Goal: Information Seeking & Learning: Learn about a topic

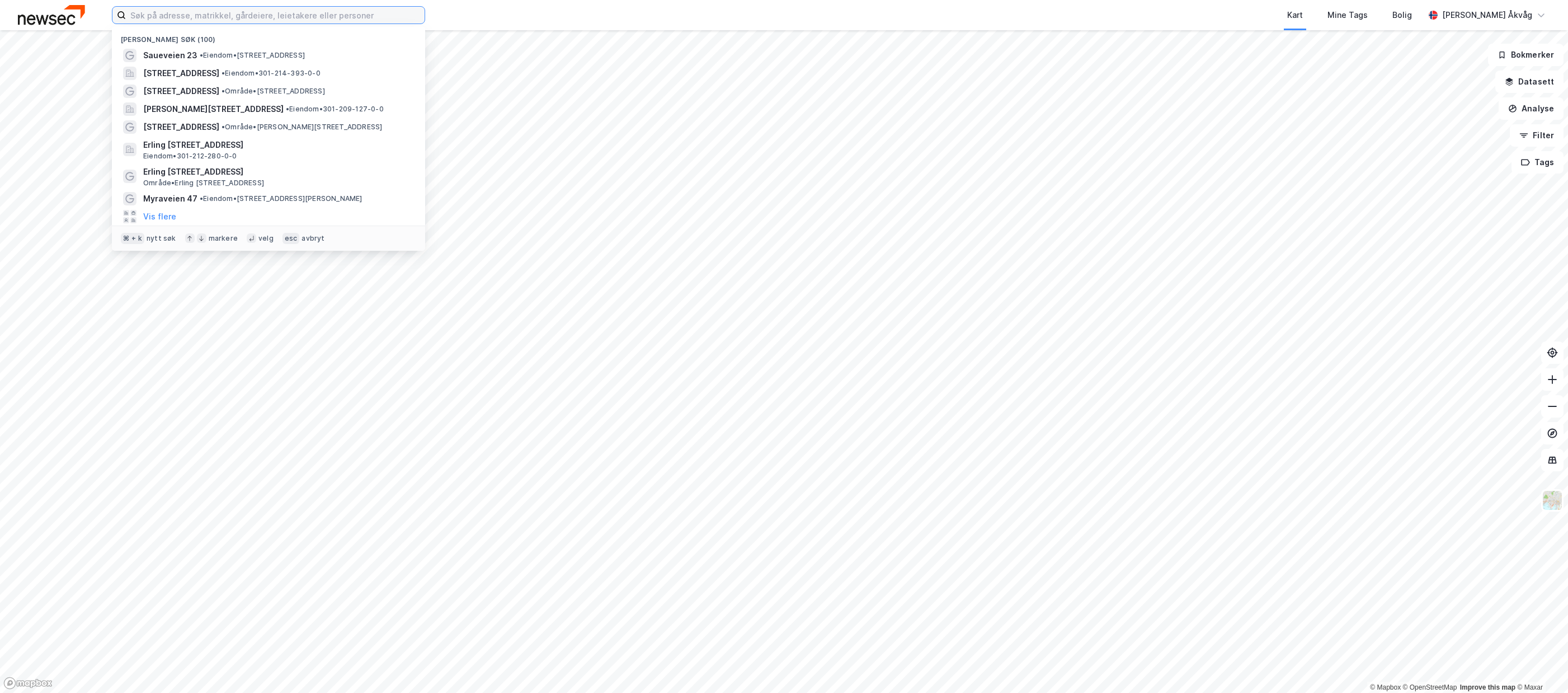
click at [198, 21] on input at bounding box center [275, 15] width 299 height 17
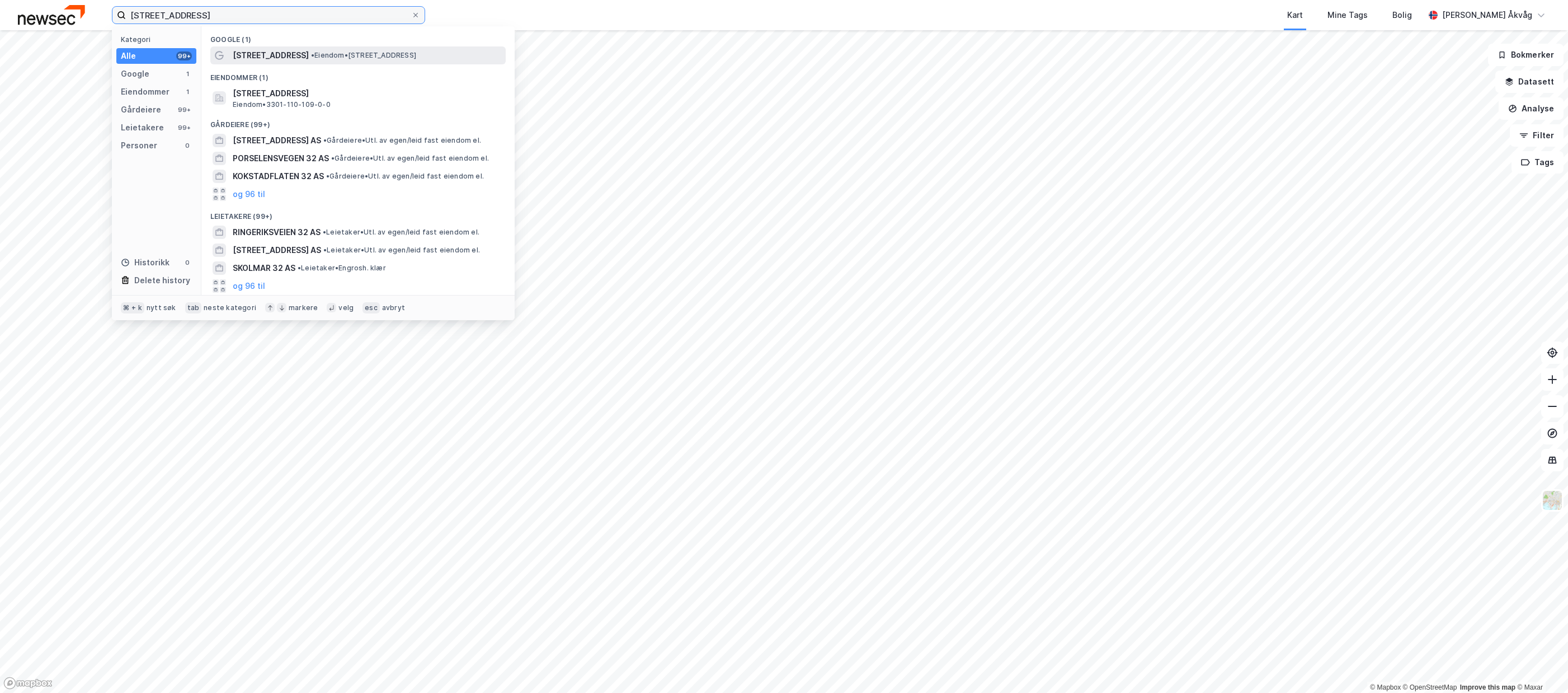
type input "[STREET_ADDRESS]"
click at [272, 53] on span "[STREET_ADDRESS]" at bounding box center [270, 55] width 76 height 13
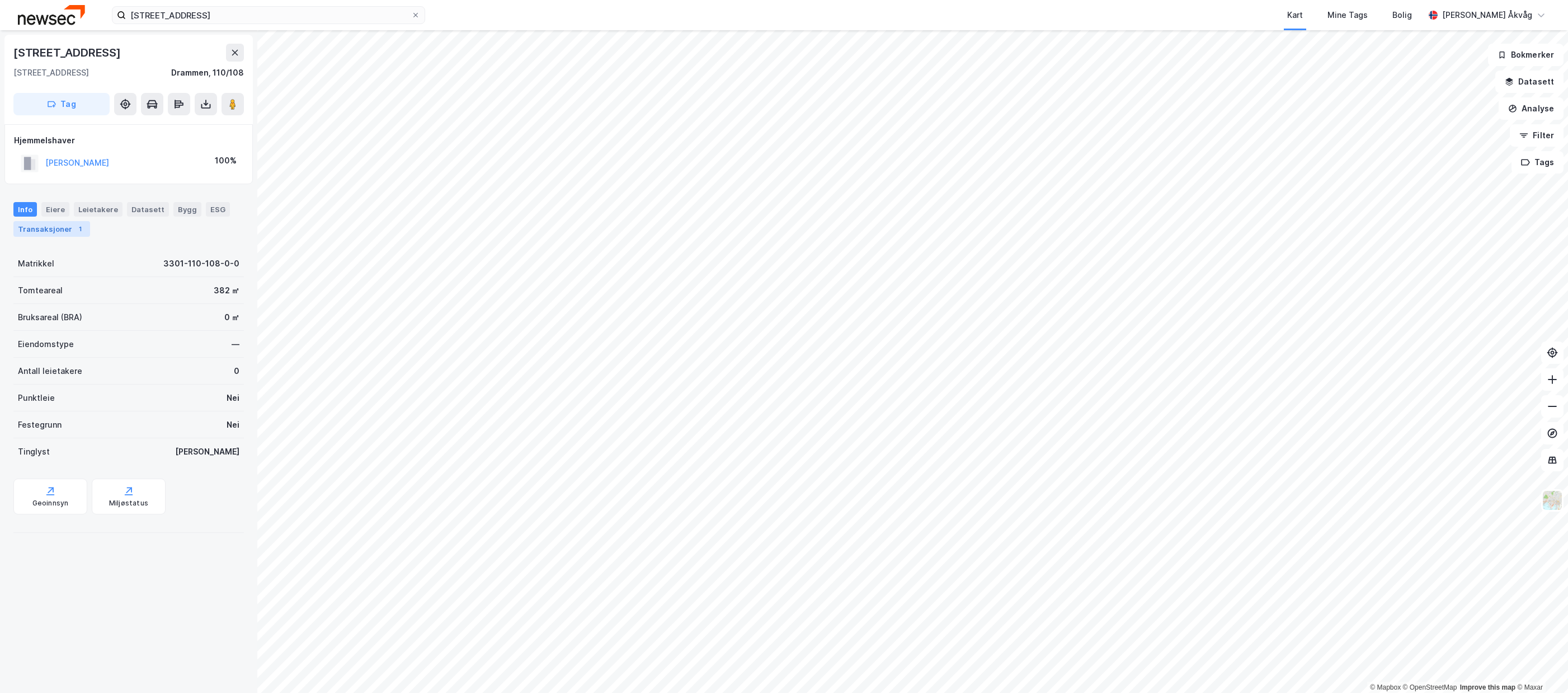
click at [51, 228] on div "Transaksjoner 1" at bounding box center [52, 229] width 77 height 16
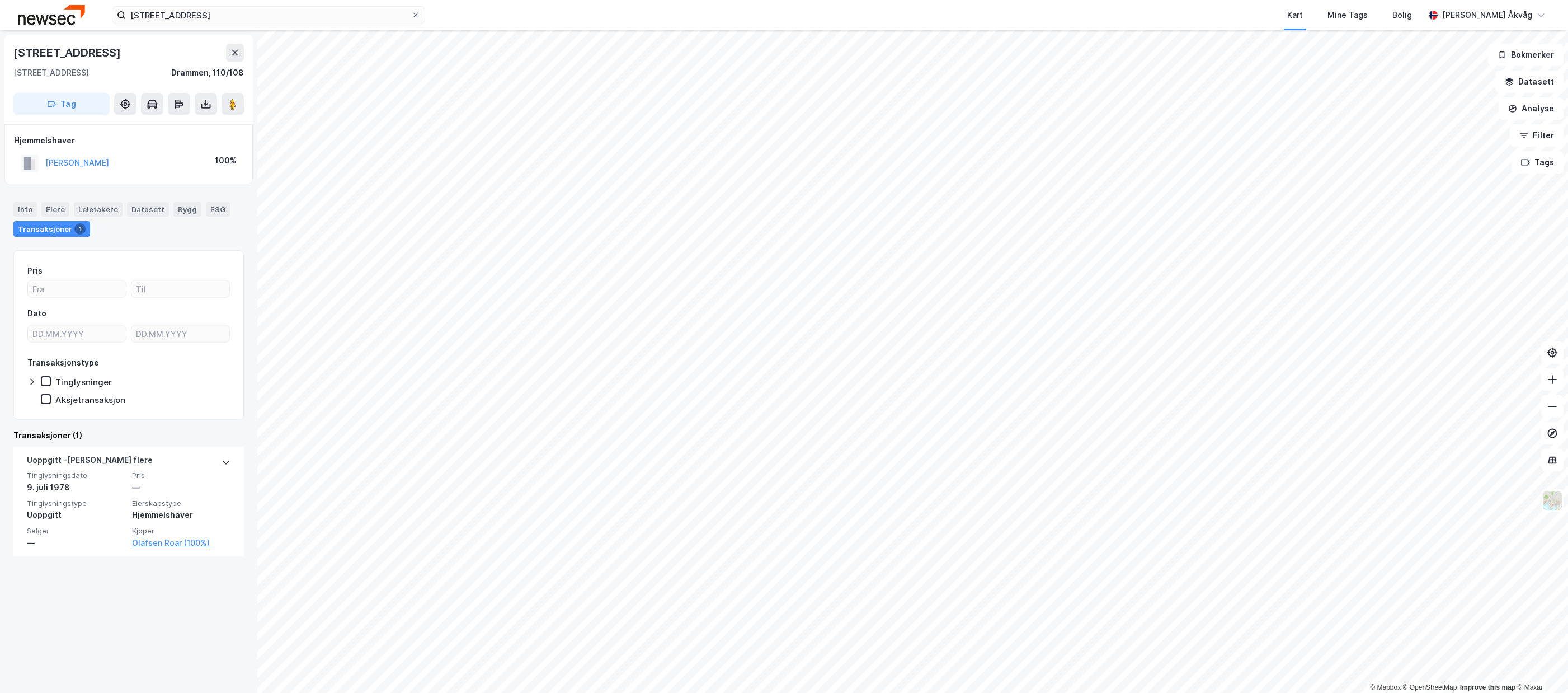
click at [37, 211] on div "Info [PERSON_NAME] Datasett Bygg ESG Transaksjoner 1" at bounding box center [128, 219] width 231 height 35
click at [26, 210] on div "Info" at bounding box center [25, 209] width 24 height 15
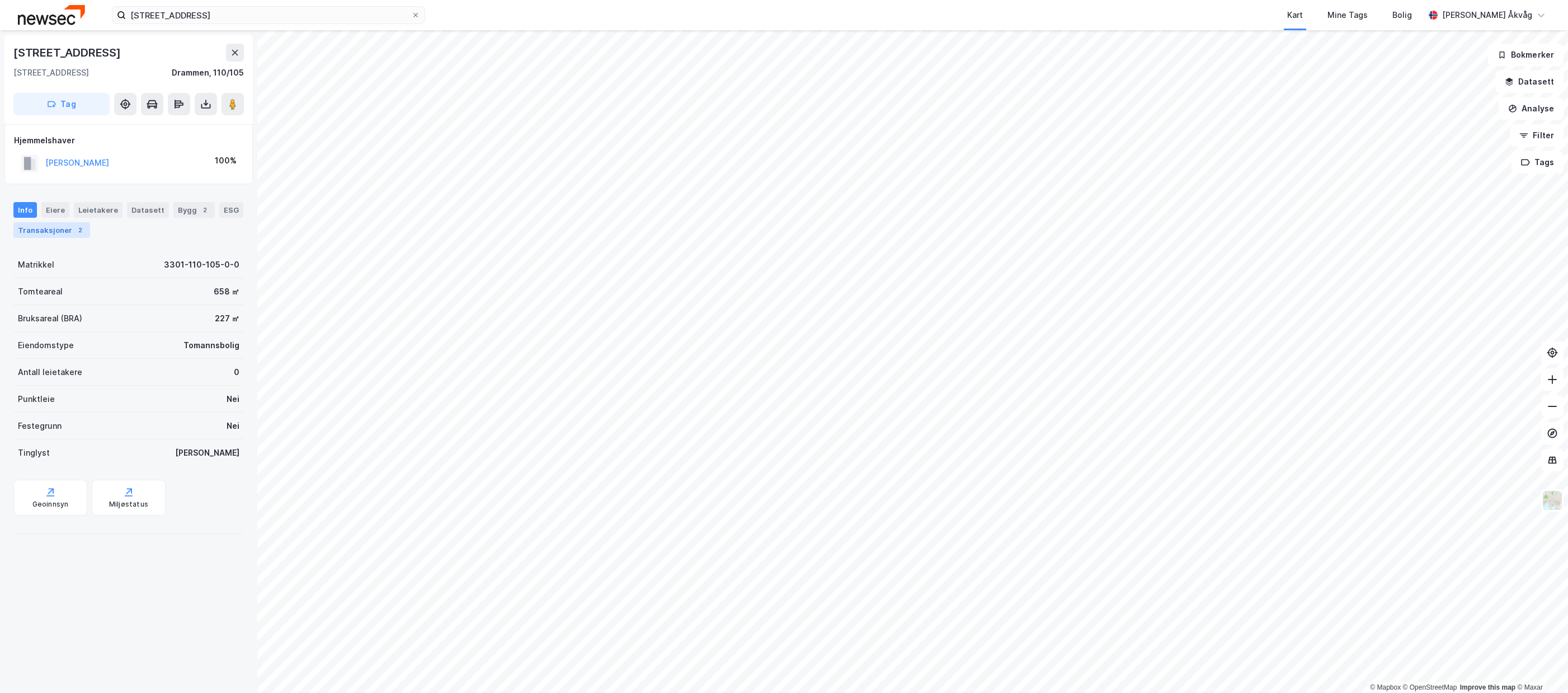
click at [28, 227] on div "Transaksjoner 2" at bounding box center [52, 230] width 77 height 16
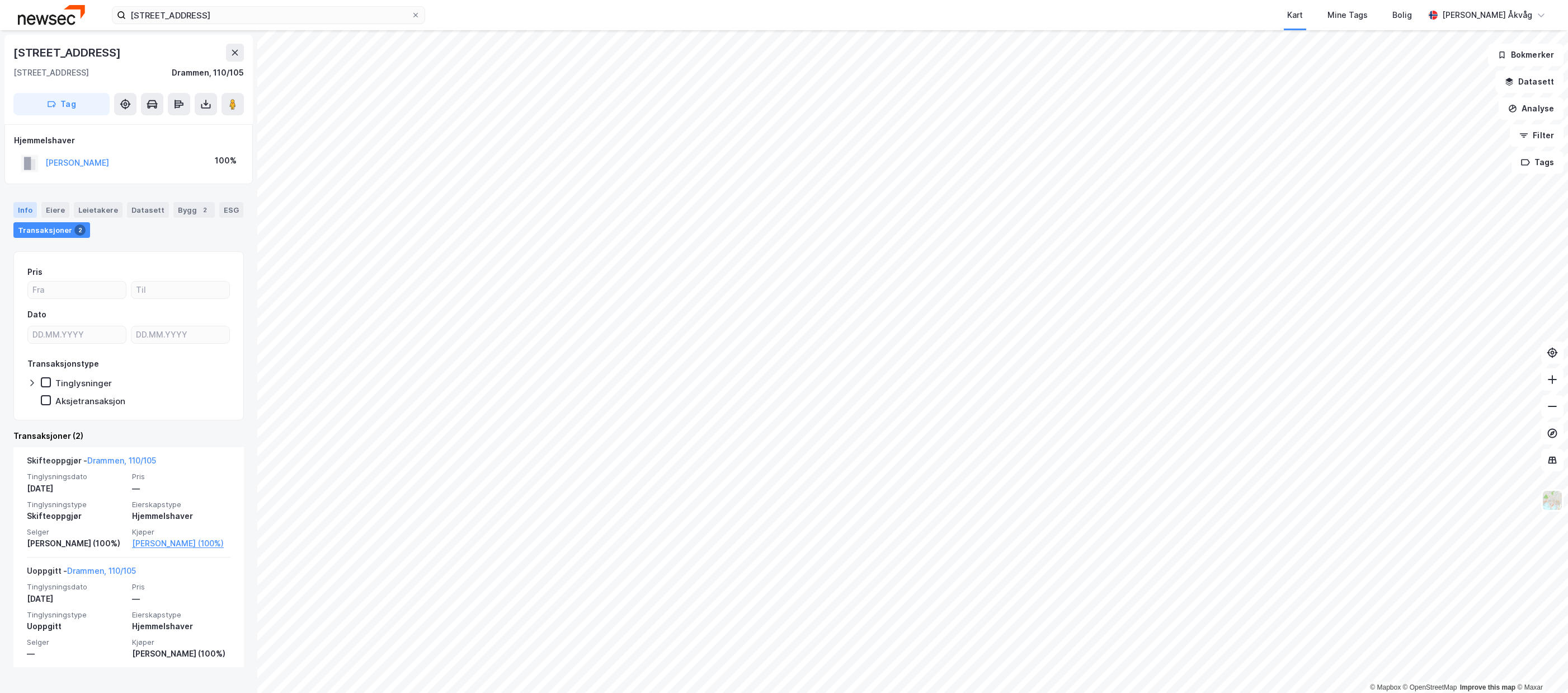
click at [23, 215] on div "Info" at bounding box center [25, 210] width 24 height 16
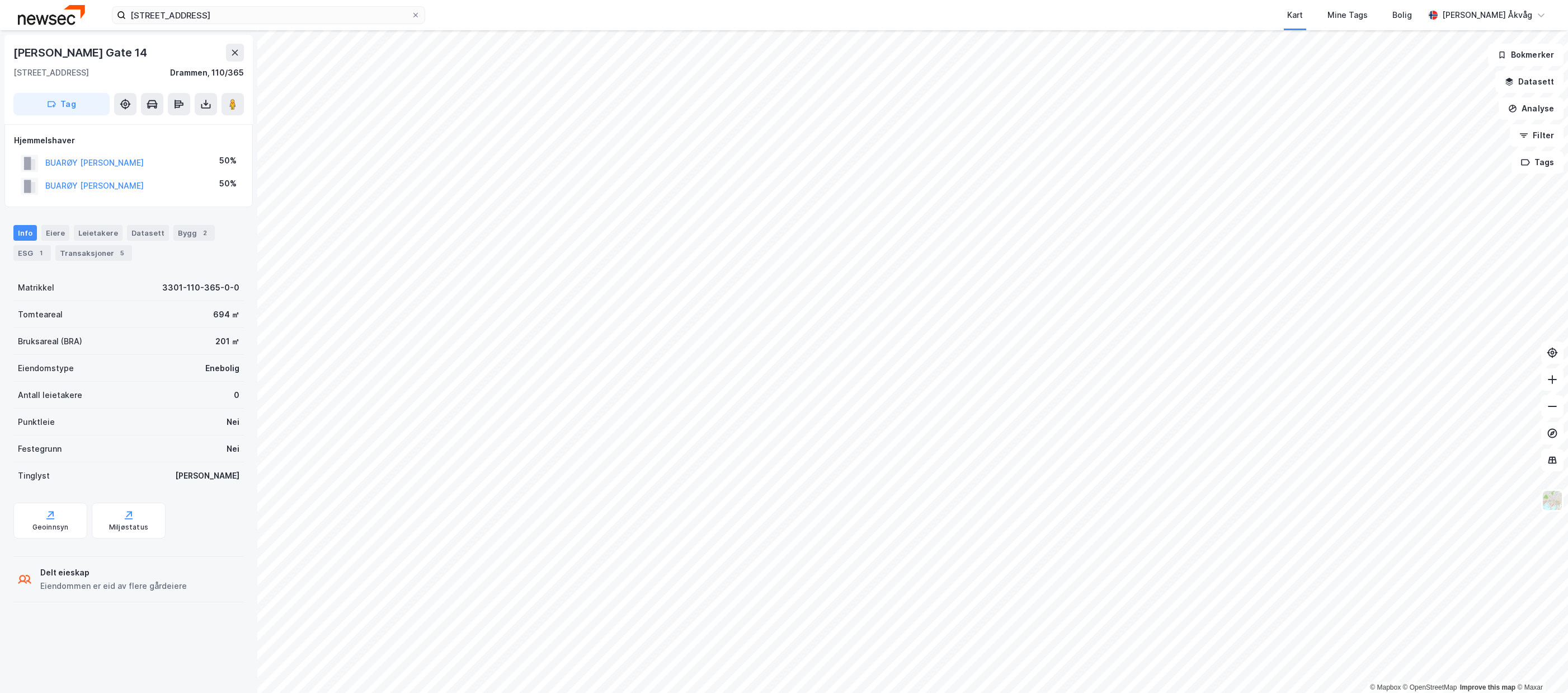
click at [908, 692] on html "[STREET_ADDRESS] Kart Mine Tags [PERSON_NAME] Åkvåg © Mapbox © OpenStreetMap Im…" at bounding box center [784, 346] width 1568 height 693
click at [1539, 132] on button "Filter" at bounding box center [1536, 135] width 54 height 23
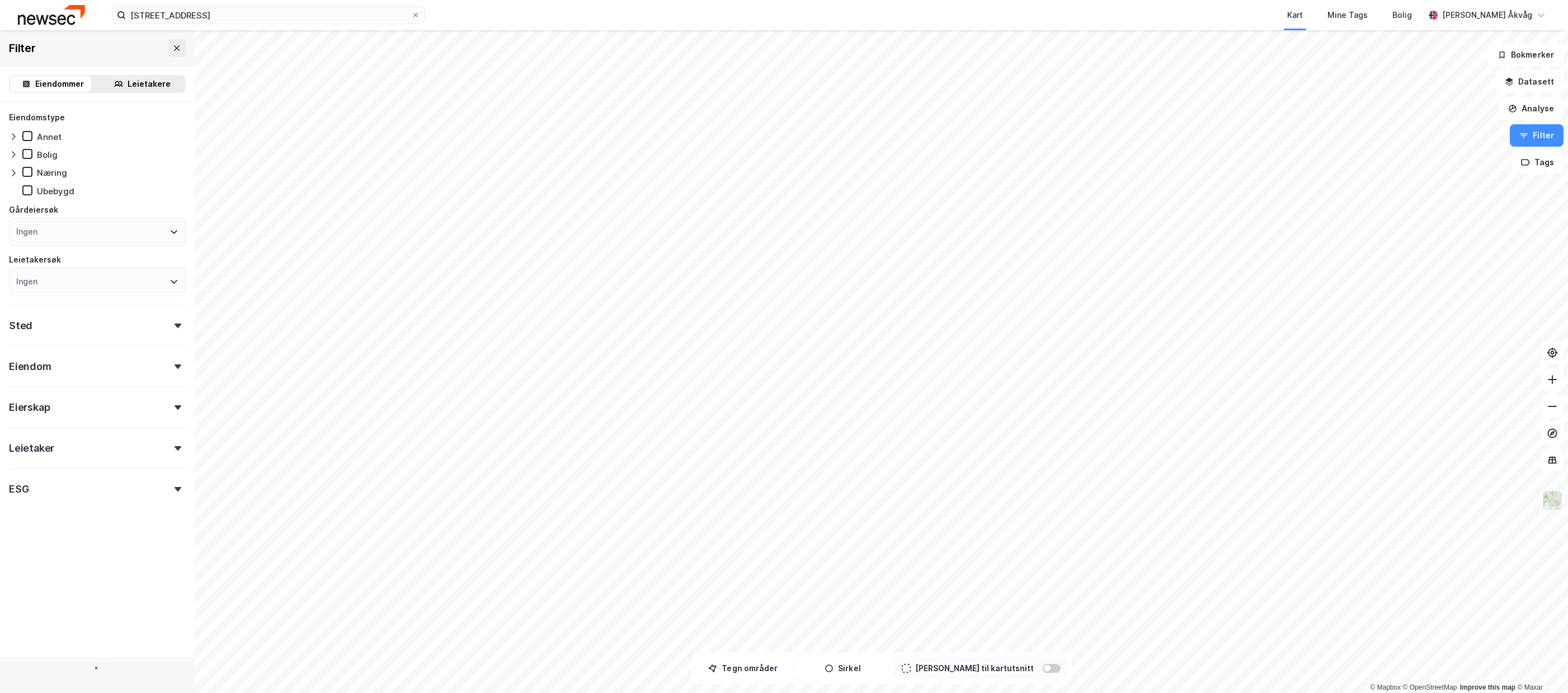
click at [131, 348] on div "Eiendom" at bounding box center [97, 362] width 177 height 32
type input "Inkluder (2 590 249)"
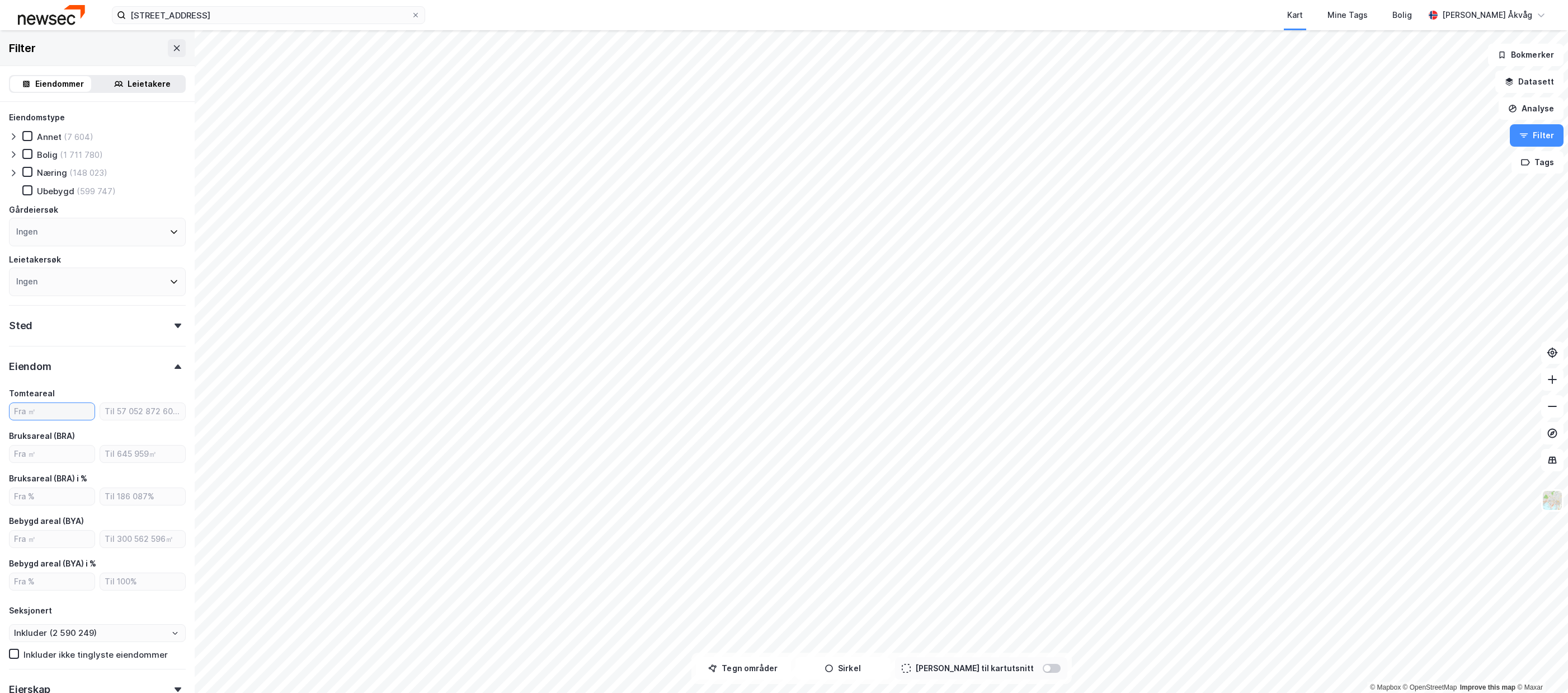
click at [61, 418] on input "number" at bounding box center [52, 412] width 85 height 17
type input "2000"
type input "Inkluder (718 334)"
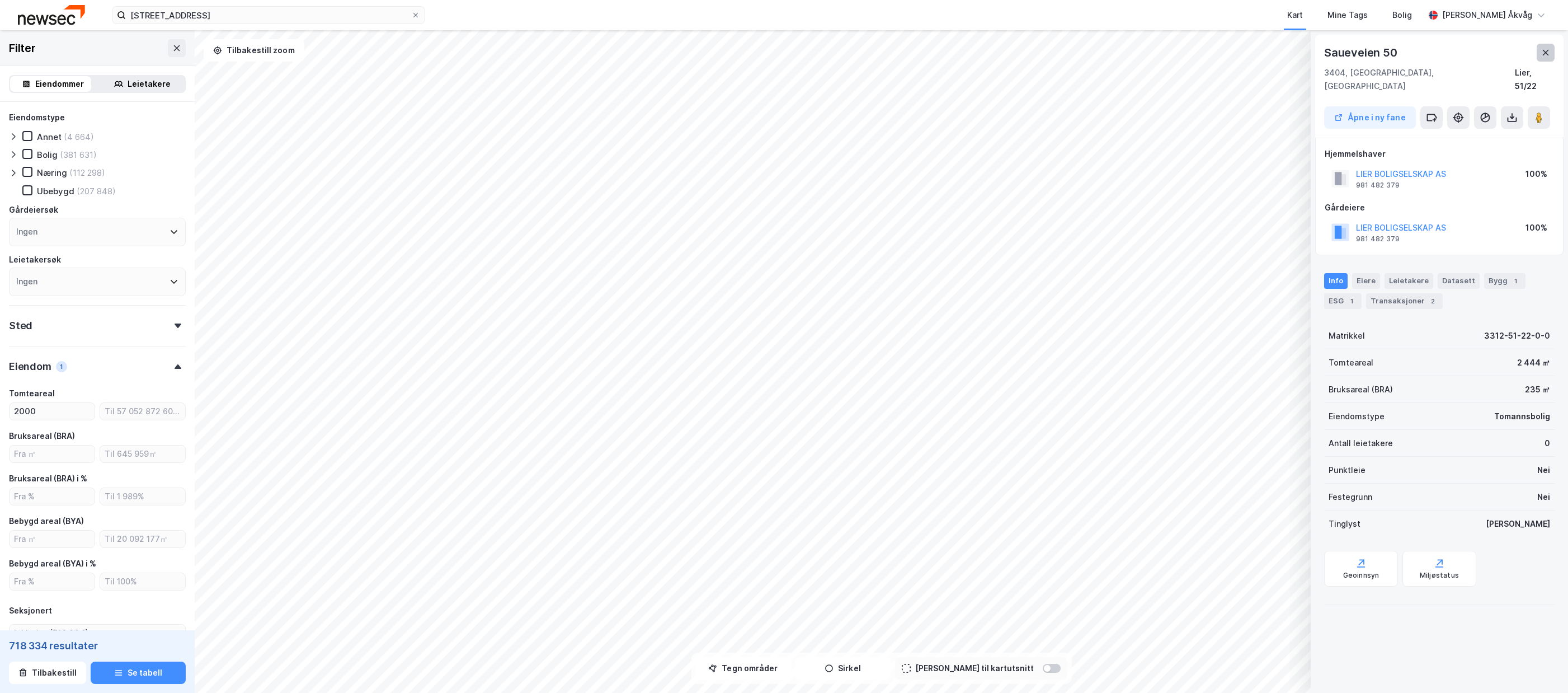
click at [1552, 49] on button at bounding box center [1545, 52] width 18 height 18
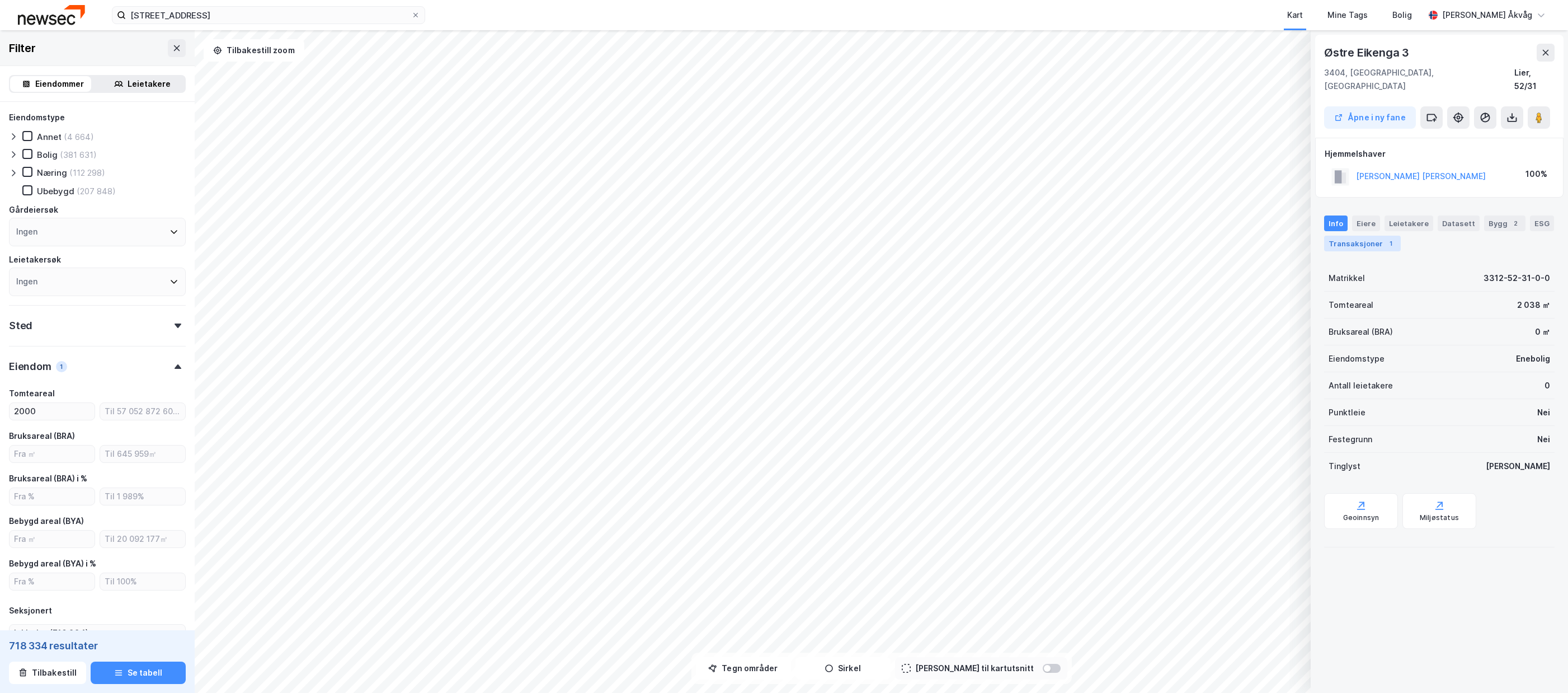
click at [1346, 236] on div "Transaksjoner 1" at bounding box center [1362, 244] width 77 height 16
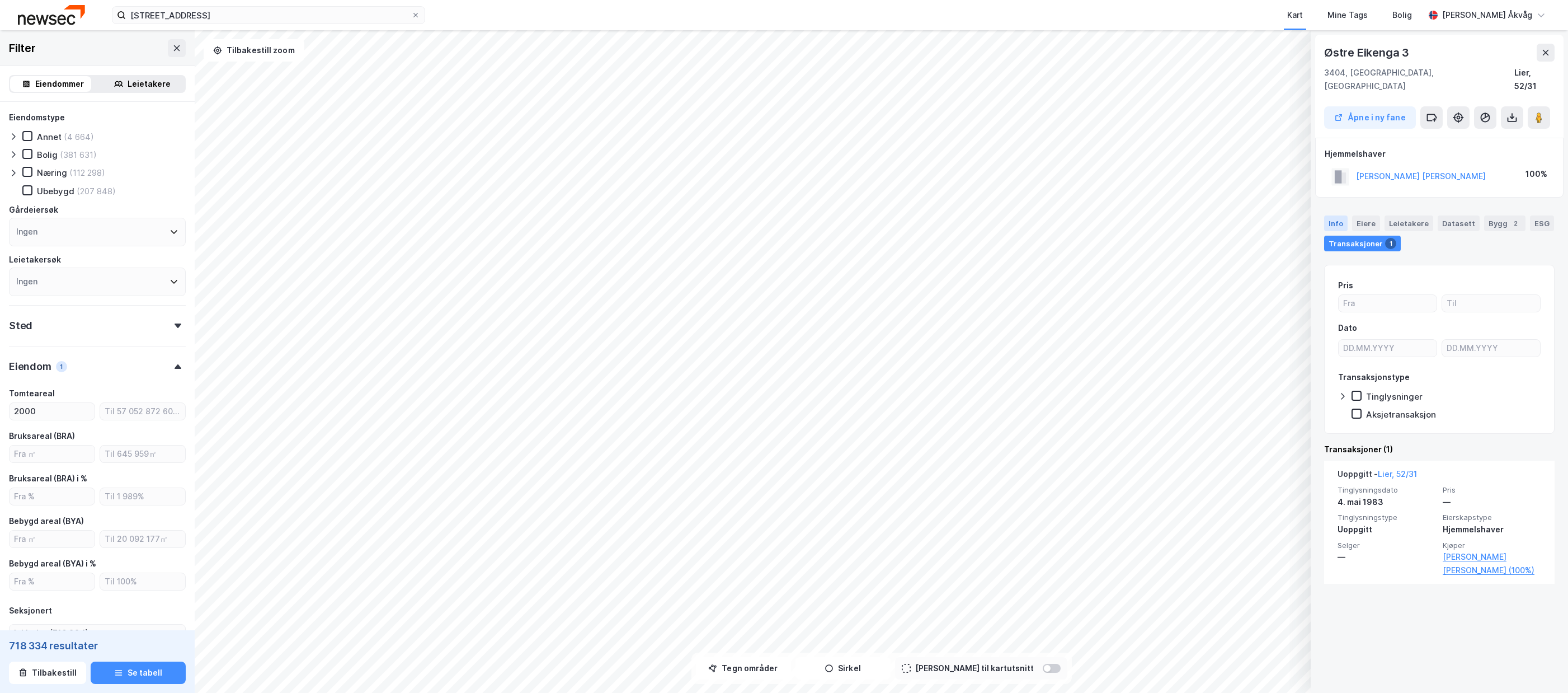
click at [1339, 216] on div "Info" at bounding box center [1335, 223] width 24 height 16
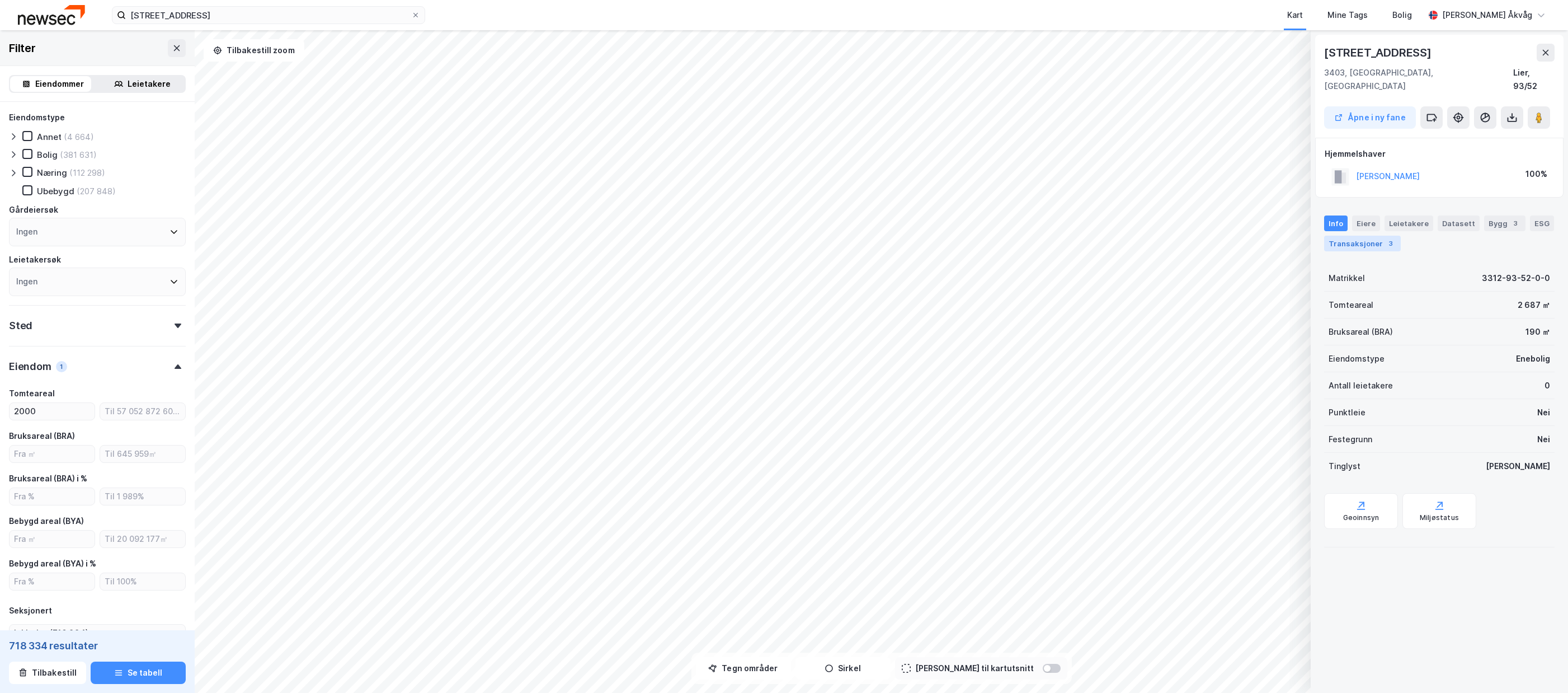
click at [1345, 236] on div "Transaksjoner 3" at bounding box center [1362, 244] width 77 height 16
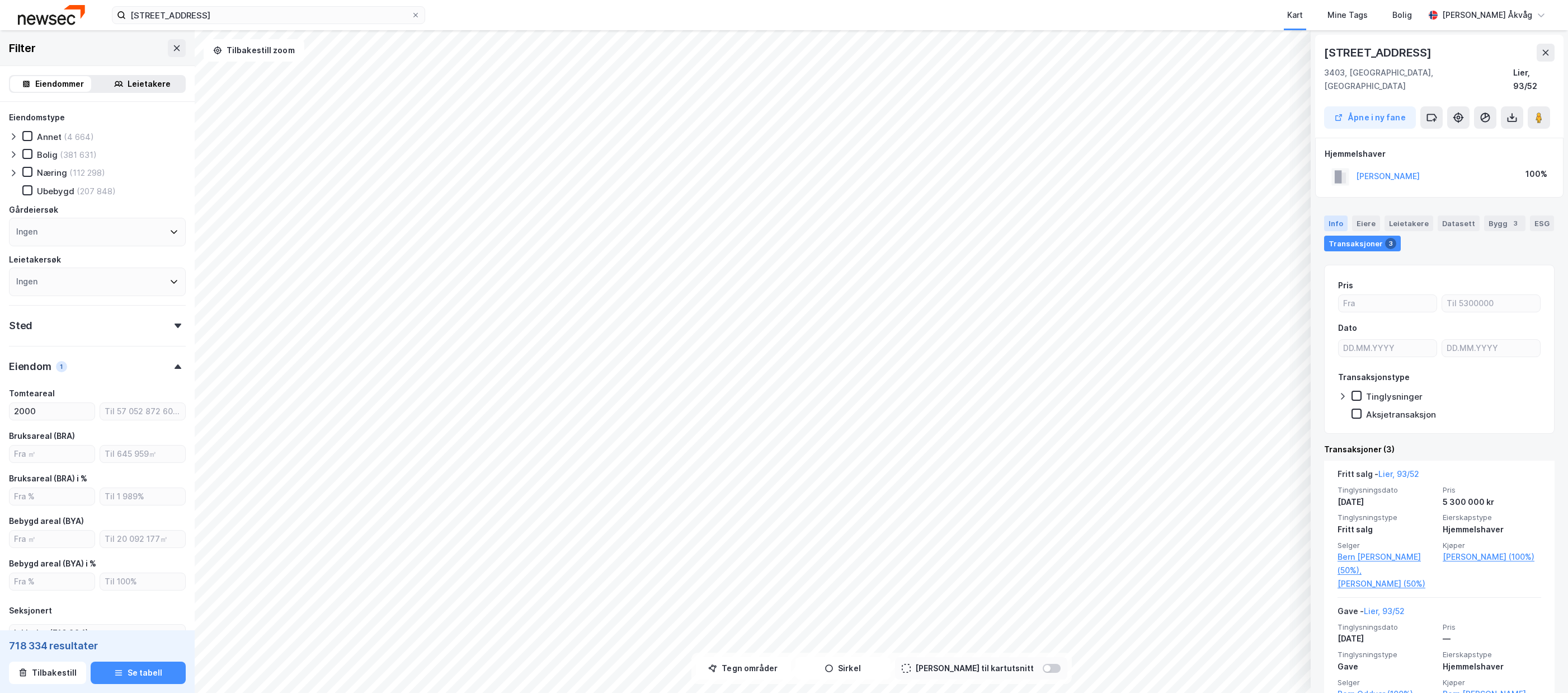
click at [1335, 216] on div "Info" at bounding box center [1335, 223] width 24 height 16
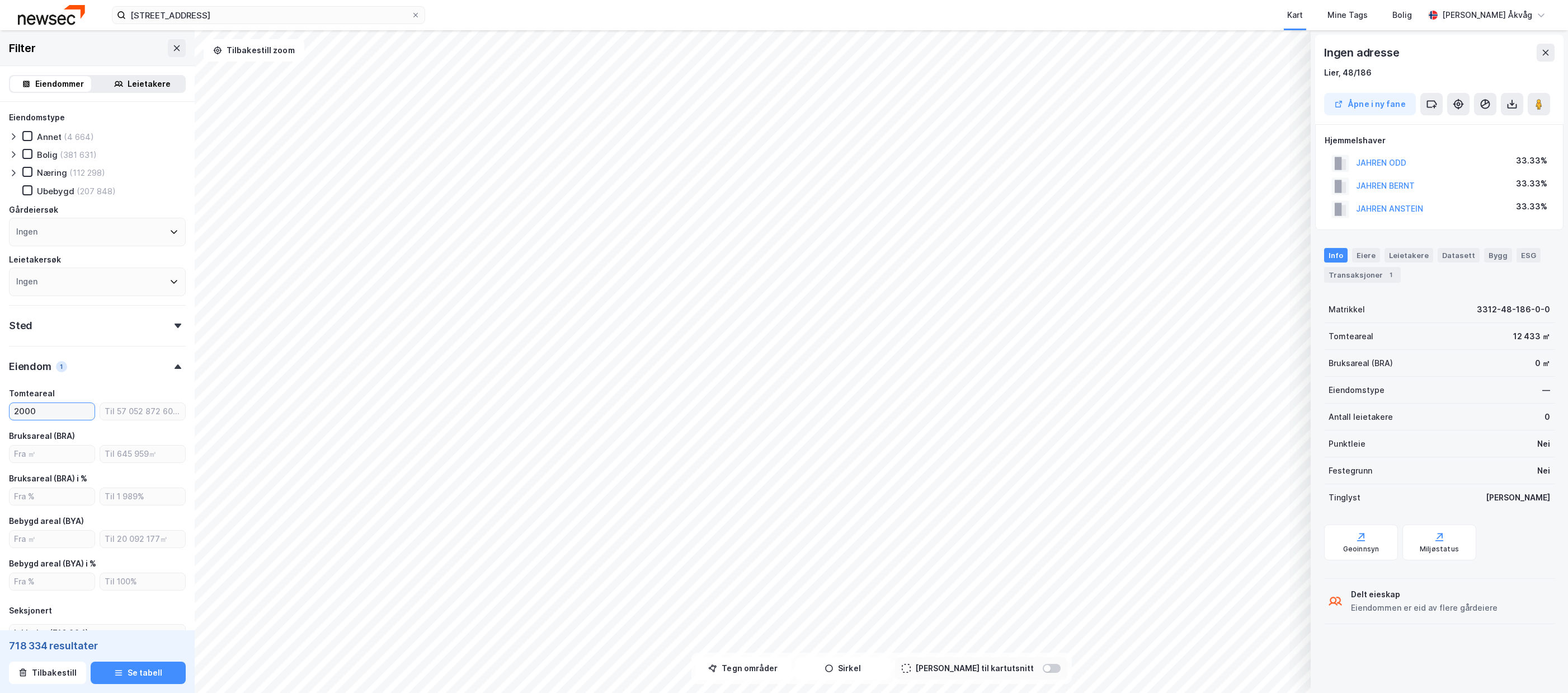
click at [86, 410] on input "2000" at bounding box center [52, 412] width 85 height 17
click at [86, 409] on input "2000" at bounding box center [52, 412] width 85 height 17
type input "1500"
type input "Inkluder (910 030)"
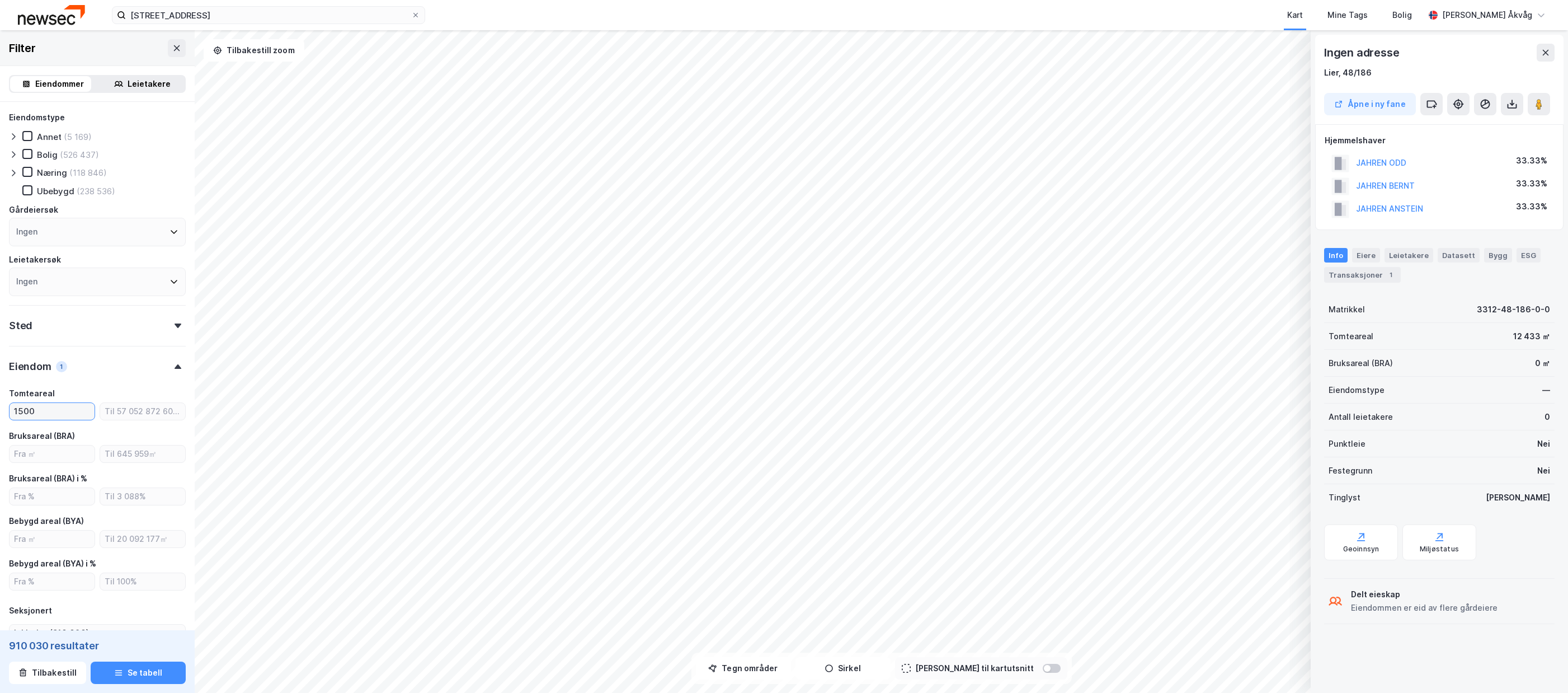
click at [32, 409] on input "1500" at bounding box center [52, 412] width 85 height 17
type input "2000"
type input "Inkluder (718 334)"
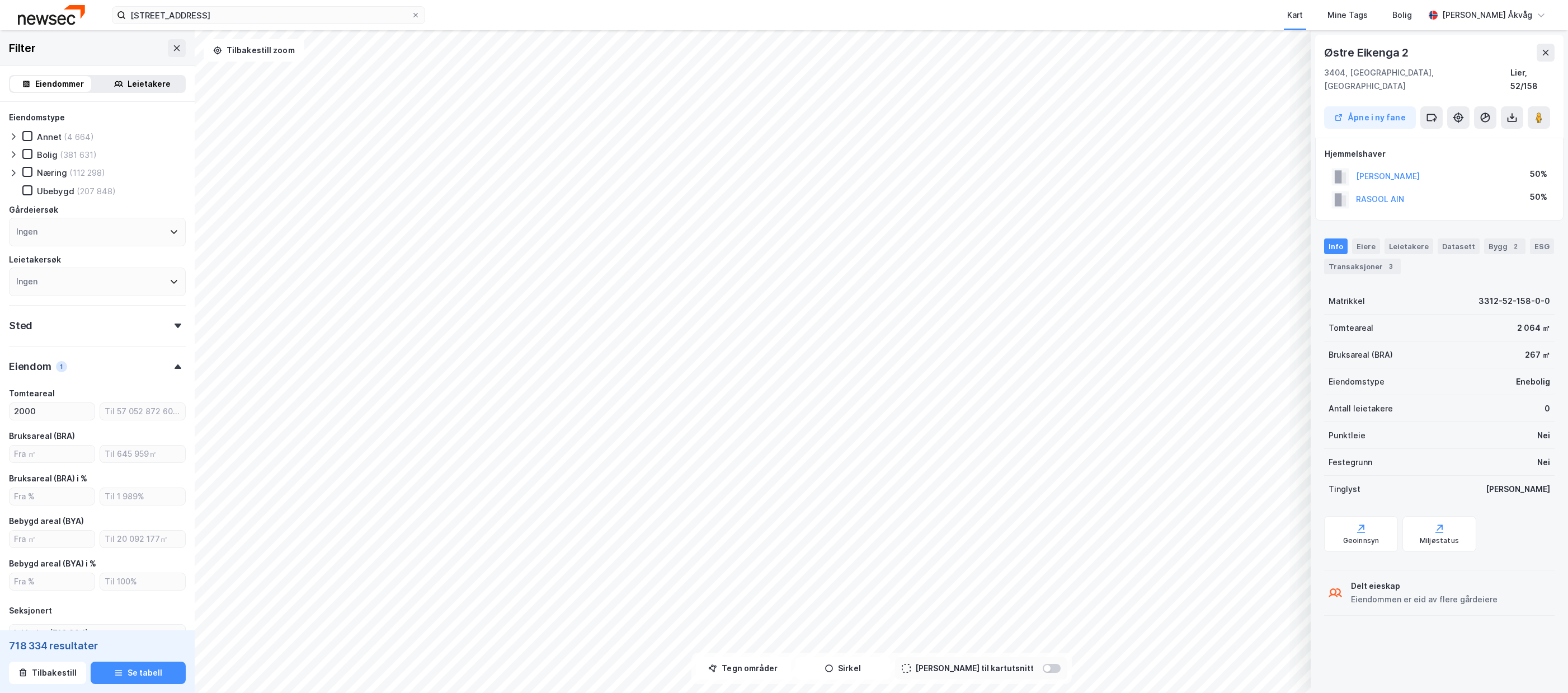
click at [1370, 50] on div "Østre Eikenga 2" at bounding box center [1367, 52] width 86 height 18
click at [1352, 259] on div "Transaksjoner 3" at bounding box center [1362, 267] width 77 height 16
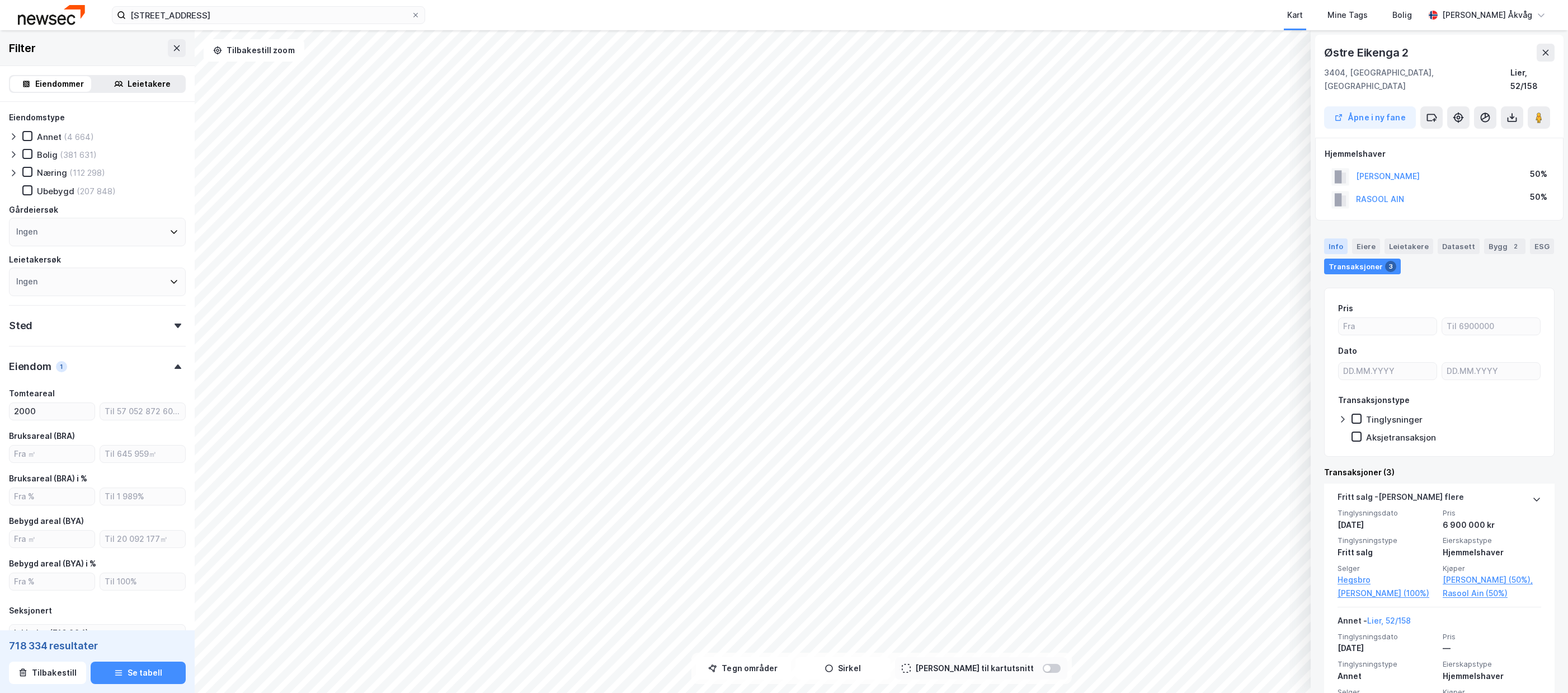
click at [1340, 239] on div "Info" at bounding box center [1335, 247] width 24 height 16
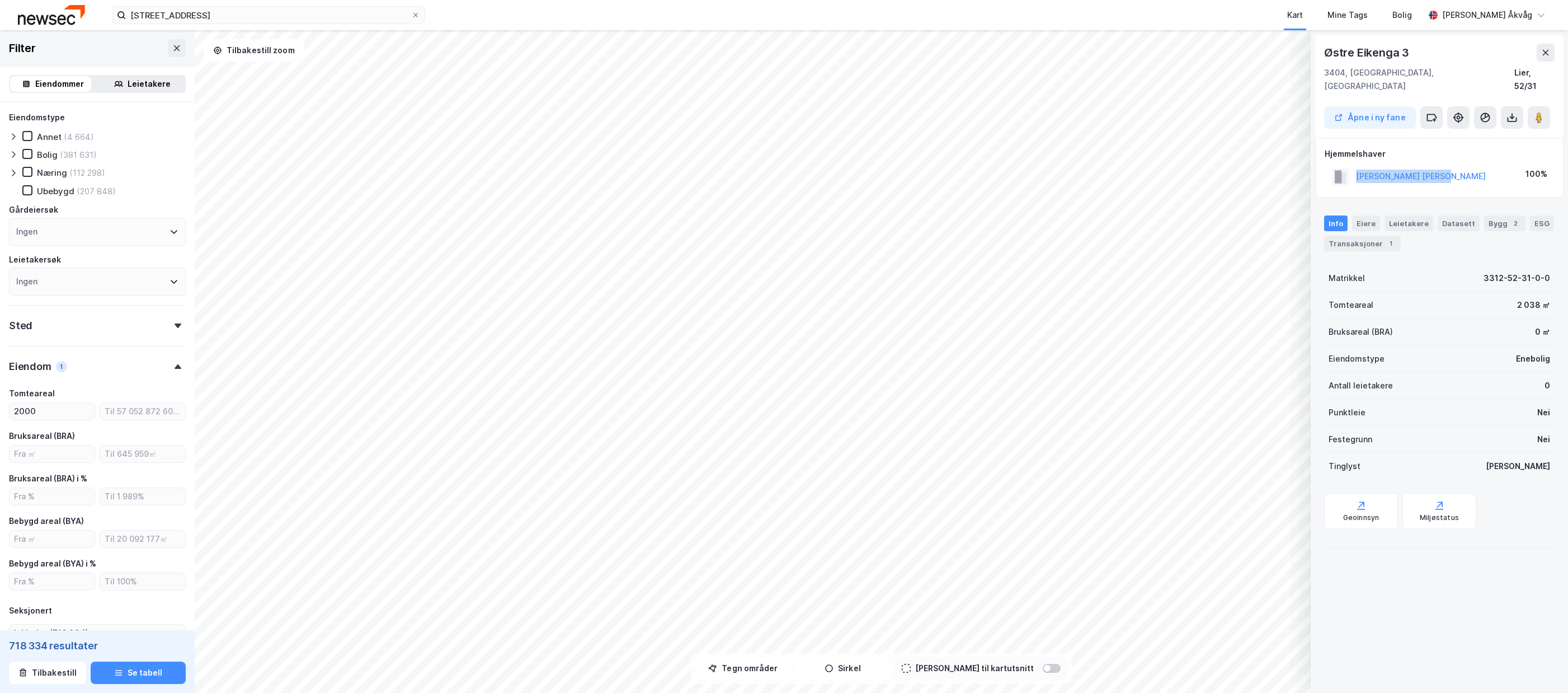
drag, startPoint x: 1463, startPoint y: 169, endPoint x: 1361, endPoint y: 168, distance: 102.0
click at [1357, 168] on div "[PERSON_NAME] [PERSON_NAME] 100%" at bounding box center [1439, 177] width 229 height 23
click at [0, 0] on button "[PERSON_NAME] [PERSON_NAME]" at bounding box center [0, 0] width 0 height 0
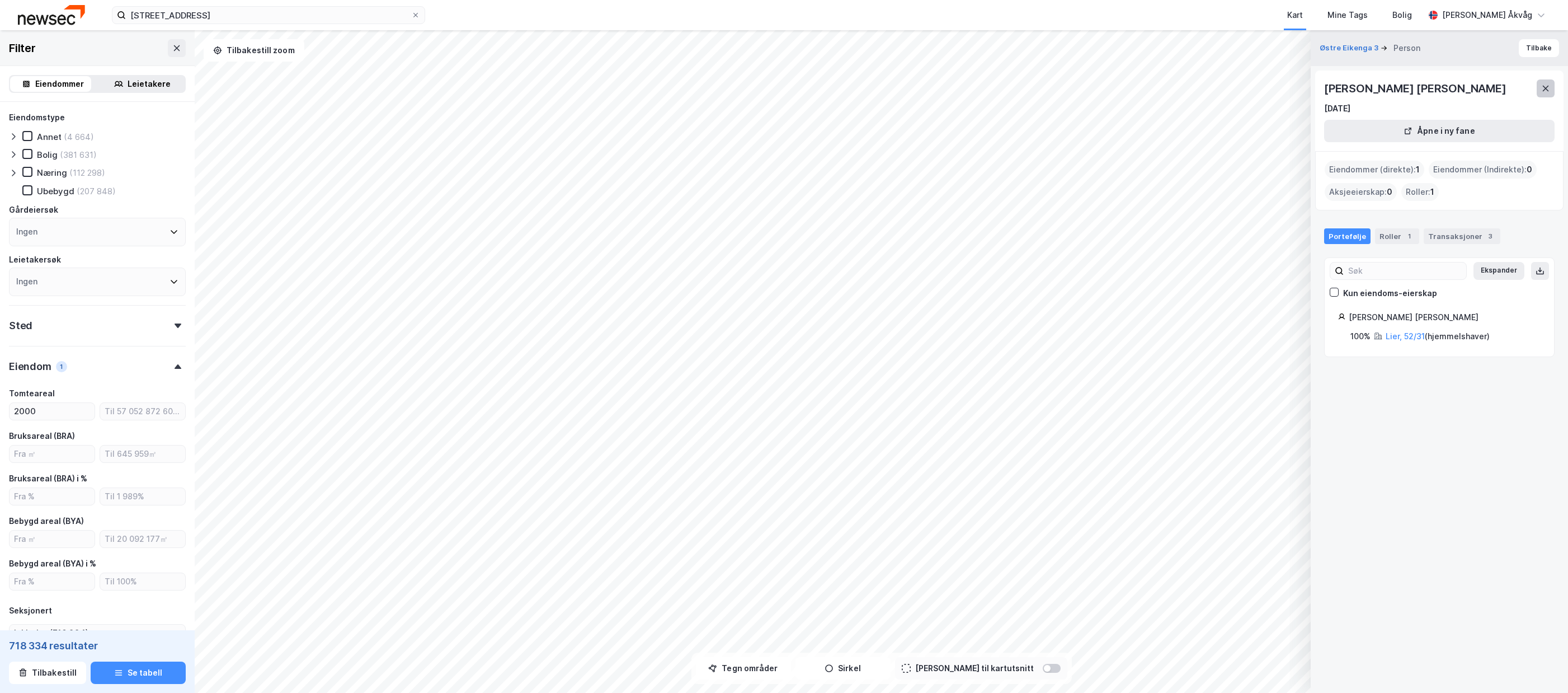
click at [1542, 83] on button at bounding box center [1545, 88] width 18 height 18
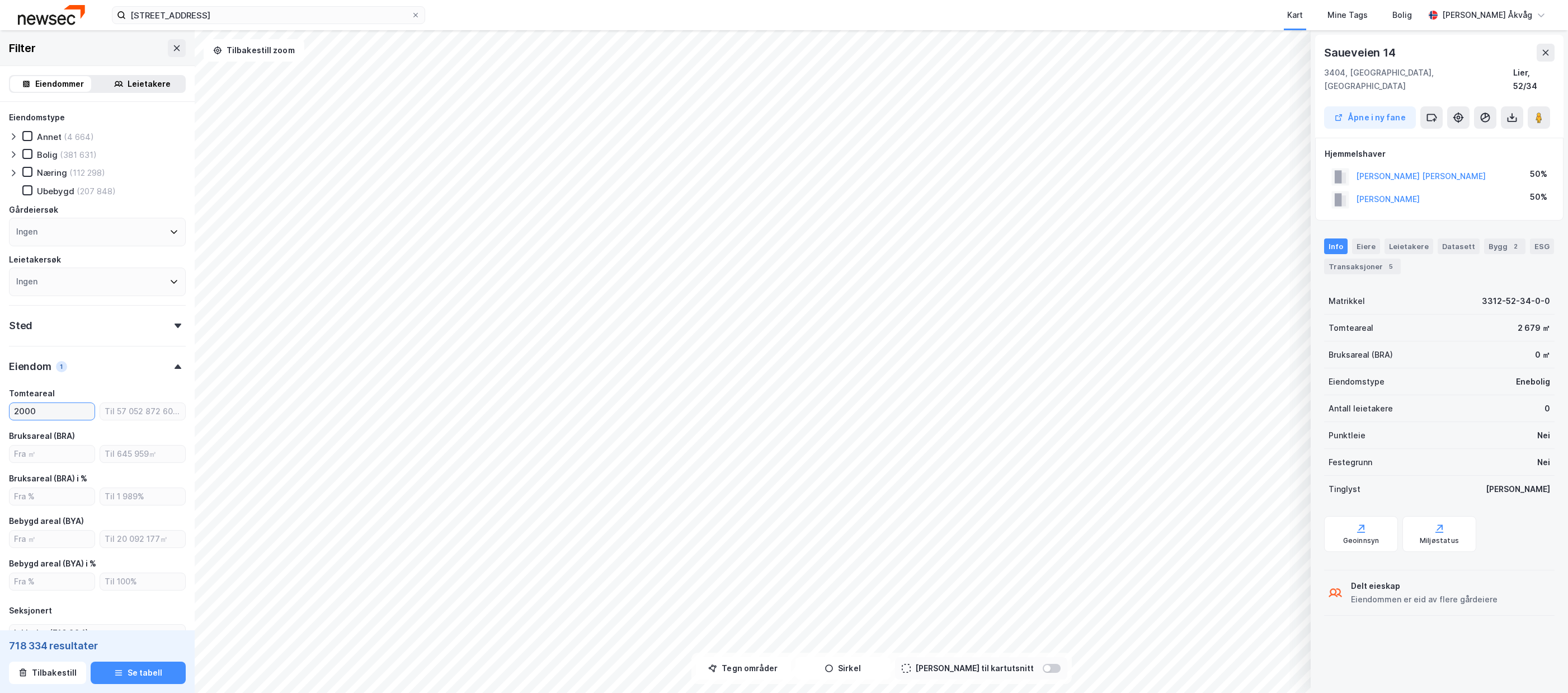
click at [69, 416] on input "2000" at bounding box center [52, 412] width 85 height 17
type input "1200"
type input "Inkluder (1 118 419)"
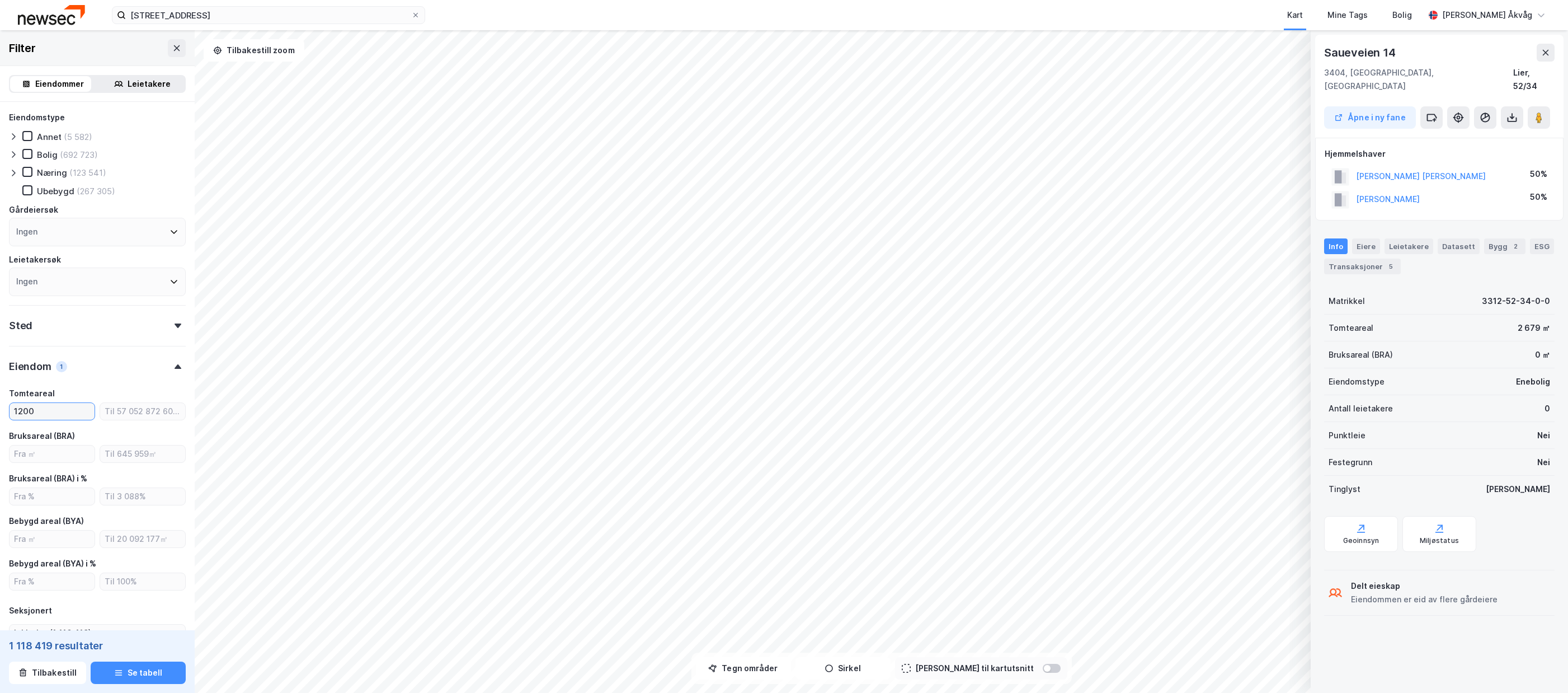
click at [88, 406] on input "1200" at bounding box center [52, 412] width 85 height 17
type input "1700"
type input "Inkluder (818 900)"
